Goal: Information Seeking & Learning: Learn about a topic

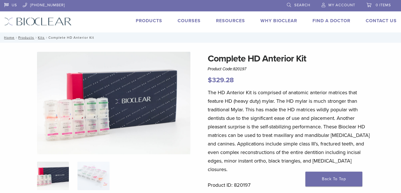
click at [85, 130] on img at bounding box center [114, 103] width 154 height 103
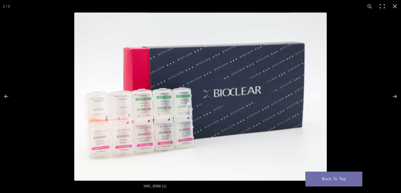
click at [144, 123] on img at bounding box center [200, 97] width 253 height 168
